Goal: Find specific fact: Find specific fact

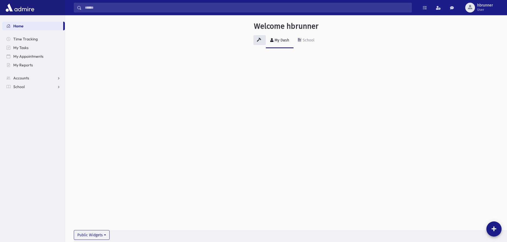
click at [101, 6] on input "Search" at bounding box center [247, 8] width 330 height 10
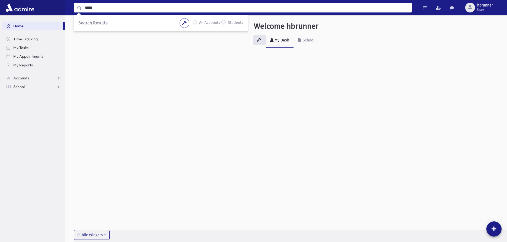
type input "*****"
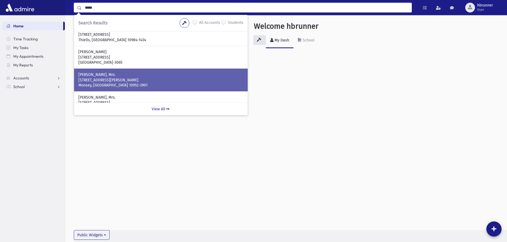
scroll to position [83, 0]
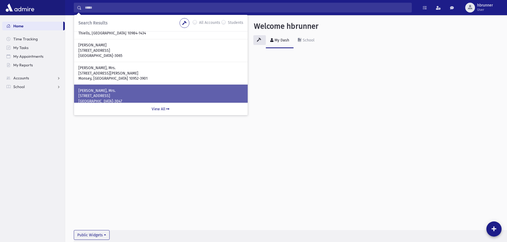
click at [141, 90] on p "NOBLE, Sarah, Mrs." at bounding box center [160, 90] width 165 height 5
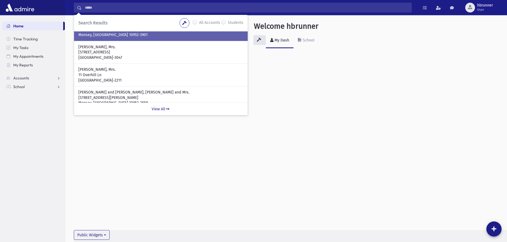
scroll to position [138, 0]
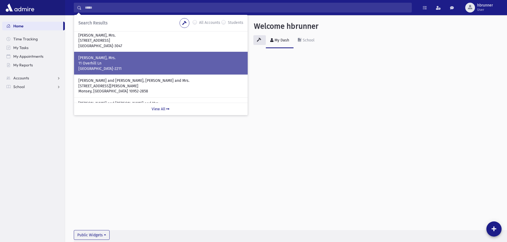
click at [152, 66] on p "New City, NY 10956-2211" at bounding box center [160, 68] width 165 height 5
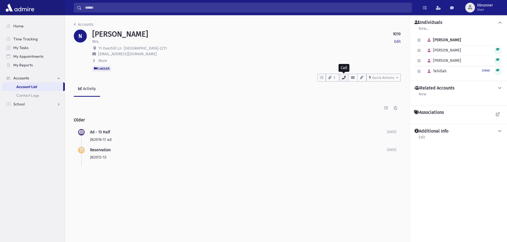
click at [346, 75] on button "button" at bounding box center [343, 78] width 9 height 8
